Goal: Task Accomplishment & Management: Manage account settings

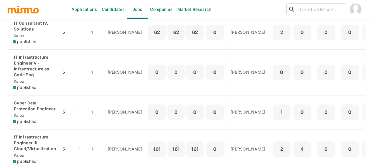
scroll to position [265, 0]
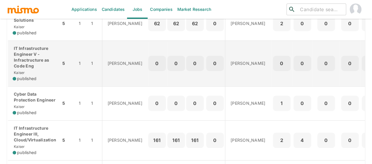
click at [25, 69] on p "IT Infrastructure Engineer V - Infractructure as Code Eng" at bounding box center [34, 58] width 43 height 24
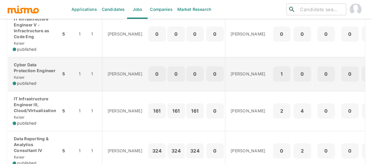
scroll to position [323, 0]
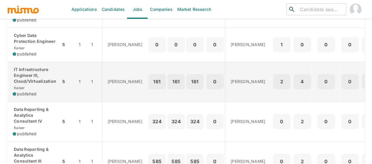
click at [40, 84] on p "IT Infrastructure Engineer III, Cloud/Virtualization" at bounding box center [34, 76] width 43 height 18
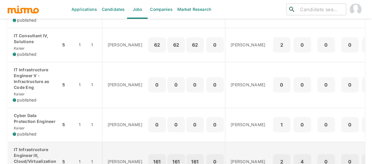
scroll to position [235, 0]
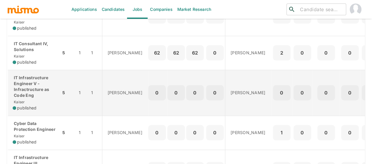
click at [31, 98] on p "IT Infrastructure Engineer V - Infractructure as Code Eng" at bounding box center [34, 87] width 43 height 24
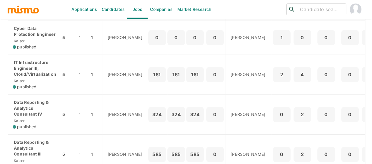
scroll to position [374, 0]
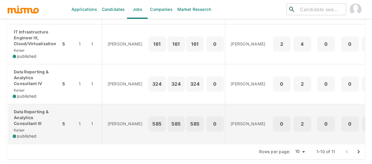
click at [29, 113] on p "Data Reporting & Analytics Consultant III" at bounding box center [34, 118] width 43 height 18
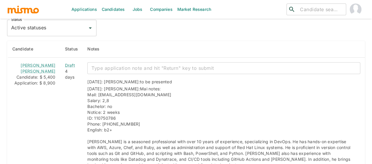
scroll to position [544, 0]
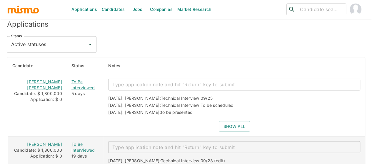
scroll to position [514, 0]
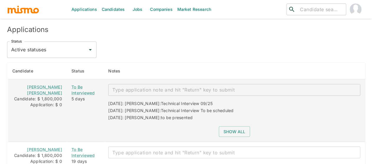
click at [234, 128] on td "x ​ 09/24/2025: Kaiser: Technical Interview 09/25 09/24/2025: Kaiser: Technical…" at bounding box center [233, 110] width 261 height 63
click at [232, 126] on button "Show all" at bounding box center [234, 131] width 31 height 11
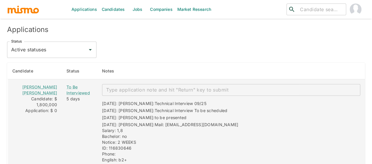
scroll to position [573, 0]
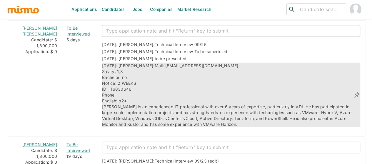
drag, startPoint x: 218, startPoint y: 55, endPoint x: 147, endPoint y: 58, distance: 71.8
click at [147, 63] on div "09/22/2025: Kaiser: Mail: braynermorales_97@hotmail.com Salary: 1,8 Bachelor: n…" at bounding box center [227, 95] width 251 height 65
copy span "braynermorales_97@hotmail.com"
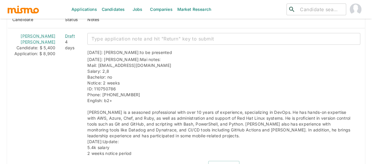
scroll to position [529, 0]
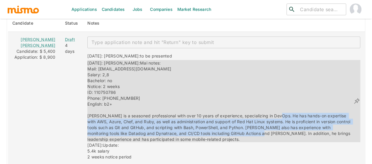
drag, startPoint x: 270, startPoint y: 112, endPoint x: 213, endPoint y: 129, distance: 59.8
click at [213, 129] on span "Mai notes: Mail: mitsucr@gmail.com Salary: 2,8 Bachelor: no Notice: 2 weeks ID:…" at bounding box center [219, 100] width 264 height 81
copy span "e has hands-on expertise with AWS, Azure, Chef, and Ruby, as well as administra…"
click at [139, 128] on span "Mai notes: Mail: mitsucr@gmail.com Salary: 2,8 Bachelor: no Notice: 2 weeks ID:…" at bounding box center [219, 100] width 264 height 81
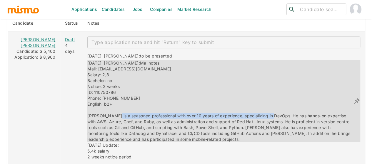
drag, startPoint x: 265, startPoint y: 113, endPoint x: 105, endPoint y: 112, distance: 159.9
click at [105, 112] on span "Mai notes: Mail: mitsucr@gmail.com Salary: 2,8 Bachelor: no Notice: 2 weeks ID:…" at bounding box center [219, 100] width 264 height 81
copy span "seasoned professional with over 10 years of experience, specializing in DevOps"
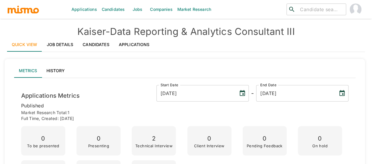
click at [57, 46] on link "Job Details" at bounding box center [60, 45] width 36 height 14
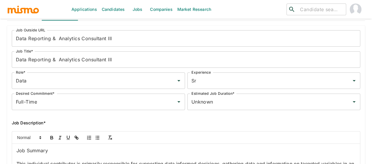
scroll to position [29, 0]
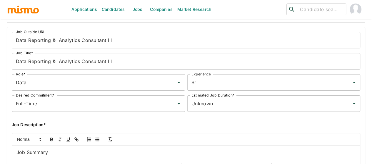
type input "pao"
click at [280, 98] on li "[PERSON_NAME]" at bounding box center [306, 99] width 107 height 12
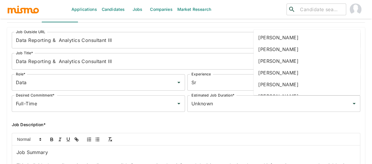
type input "[PERSON_NAME]"
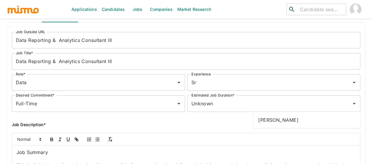
click at [274, 122] on li "[PERSON_NAME]" at bounding box center [306, 120] width 107 height 12
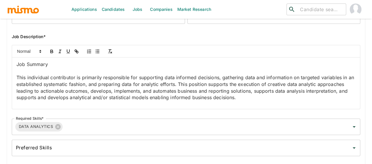
scroll to position [206, 0]
